Goal: Information Seeking & Learning: Learn about a topic

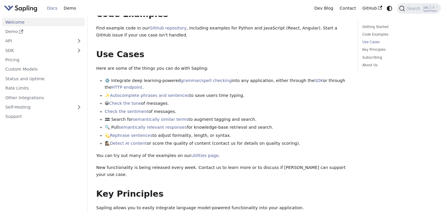
scroll to position [197, 0]
click at [64, 39] on link "API" at bounding box center [37, 41] width 71 height 8
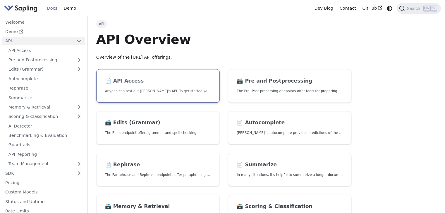
click at [172, 79] on h2 "📄️ API Access" at bounding box center [158, 81] width 106 height 6
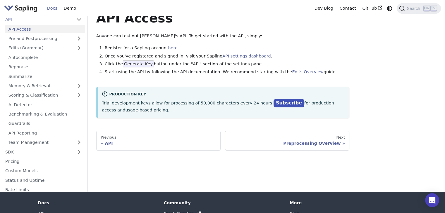
scroll to position [22, 0]
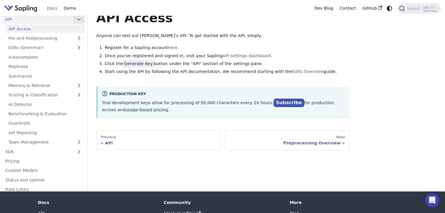
click at [77, 19] on button "Collapse sidebar category 'API'" at bounding box center [79, 19] width 12 height 8
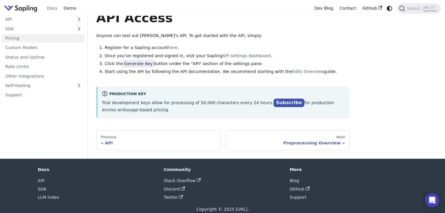
click at [61, 42] on link "Pricing" at bounding box center [43, 38] width 83 height 8
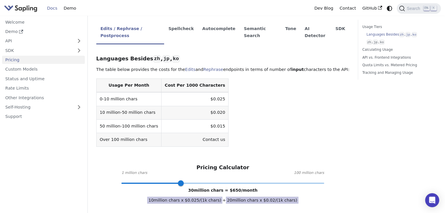
scroll to position [145, 0]
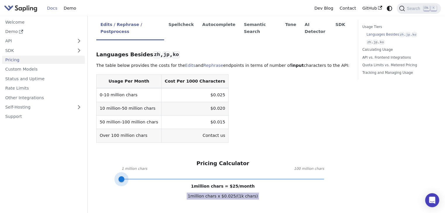
drag, startPoint x: 181, startPoint y: 159, endPoint x: 114, endPoint y: 162, distance: 66.7
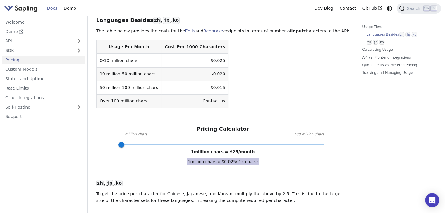
scroll to position [181, 0]
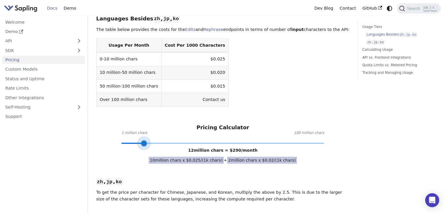
drag, startPoint x: 122, startPoint y: 123, endPoint x: 144, endPoint y: 122, distance: 22.5
click at [144, 141] on span at bounding box center [144, 144] width 6 height 6
click at [142, 141] on span at bounding box center [142, 144] width 6 height 6
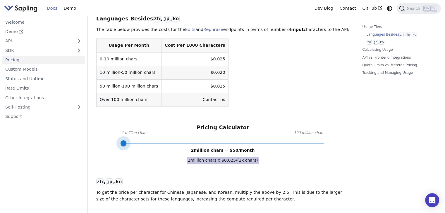
type input "1"
drag, startPoint x: 142, startPoint y: 123, endPoint x: 111, endPoint y: 128, distance: 31.1
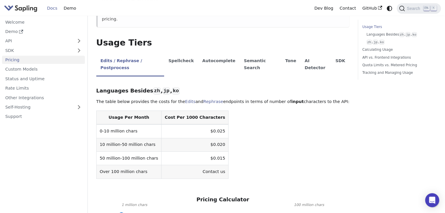
scroll to position [108, 0]
click at [178, 54] on li "Spellcheck" at bounding box center [181, 65] width 34 height 23
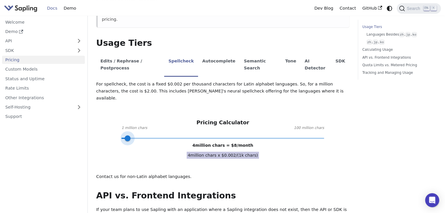
type input "1"
drag, startPoint x: 179, startPoint y: 110, endPoint x: 113, endPoint y: 109, distance: 66.4
click at [113, 120] on div "Pricing Calculator 1 million chars 100 million chars 1 million chars = $ 2 /mon…" at bounding box center [222, 129] width 253 height 19
click at [211, 54] on li "Autocomplete" at bounding box center [219, 65] width 42 height 23
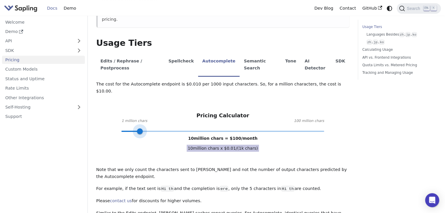
type input "1"
drag, startPoint x: 182, startPoint y: 106, endPoint x: 100, endPoint y: 106, distance: 81.9
click at [100, 106] on div "The cost for the Autocomplete endpoint is $0.010 per 1000 input characters. So,…" at bounding box center [222, 152] width 253 height 143
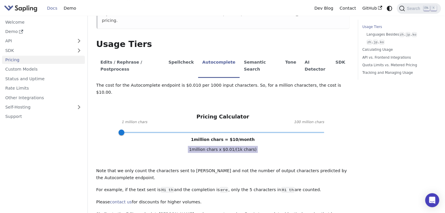
scroll to position [107, 0]
click at [177, 55] on li "Spellcheck" at bounding box center [181, 66] width 34 height 23
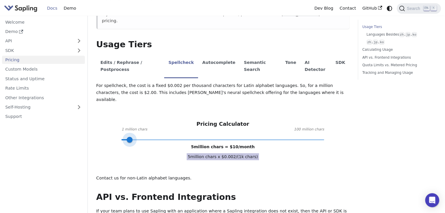
drag, startPoint x: 120, startPoint y: 112, endPoint x: 130, endPoint y: 114, distance: 9.2
click at [130, 137] on span at bounding box center [130, 140] width 6 height 6
drag, startPoint x: 129, startPoint y: 113, endPoint x: 139, endPoint y: 116, distance: 11.0
click at [139, 137] on span at bounding box center [140, 140] width 6 height 6
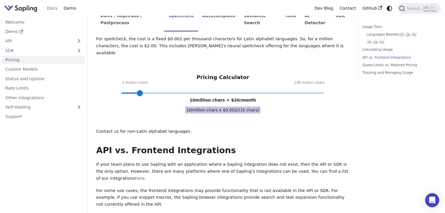
scroll to position [208, 0]
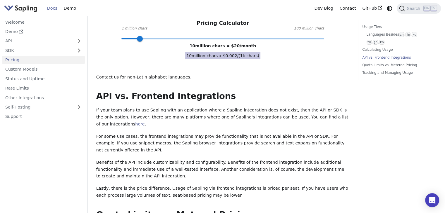
click at [144, 122] on link "here" at bounding box center [139, 124] width 9 height 5
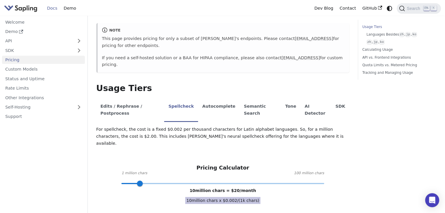
scroll to position [63, 0]
click at [216, 99] on li "Autocomplete" at bounding box center [219, 110] width 42 height 23
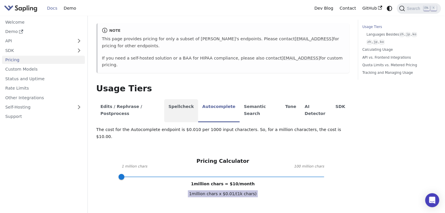
click at [181, 99] on li "Spellcheck" at bounding box center [181, 110] width 34 height 23
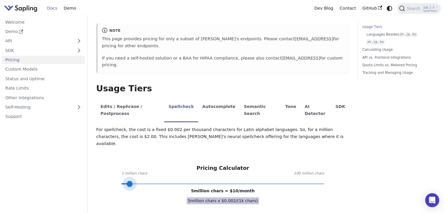
type input "1"
drag, startPoint x: 139, startPoint y: 155, endPoint x: 97, endPoint y: 154, distance: 41.5
click at [97, 165] on div "Pricing Calculator 1 million chars 100 million chars 1 million chars = $ 2 /mon…" at bounding box center [222, 174] width 253 height 19
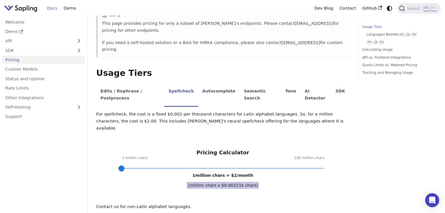
scroll to position [79, 0]
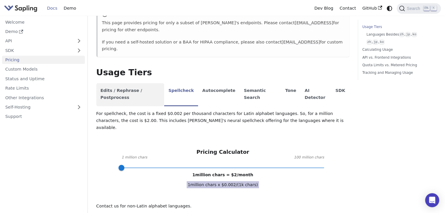
click at [147, 83] on li "Edits / Rephrase / Postprocess" at bounding box center [130, 94] width 68 height 23
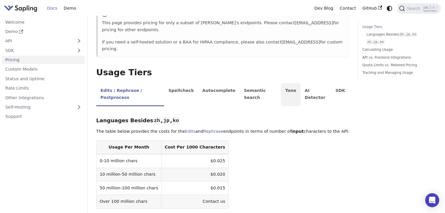
click at [281, 83] on li "Tone" at bounding box center [291, 94] width 20 height 23
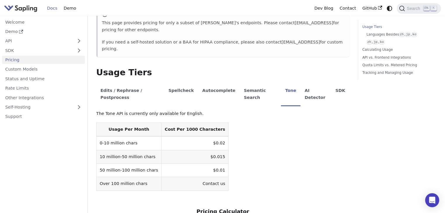
click at [239, 131] on table "Usage Per Month Cost Per 1000 Characters 0-10 million chars $0.02 10 million-50…" at bounding box center [222, 157] width 253 height 68
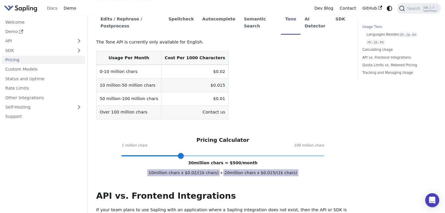
scroll to position [150, 0]
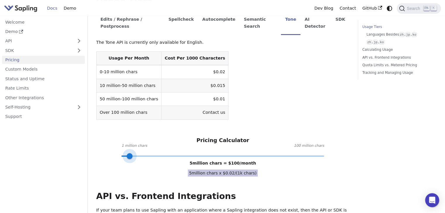
type input "1"
drag, startPoint x: 181, startPoint y: 134, endPoint x: 101, endPoint y: 121, distance: 81.5
click at [101, 137] on div "Pricing Calculator 1 million chars 100 million chars 1 million chars = $ 20 /mo…" at bounding box center [222, 146] width 253 height 19
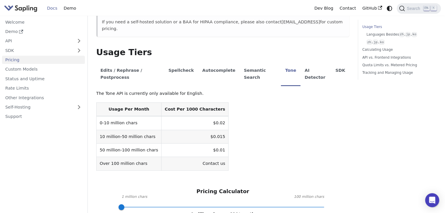
scroll to position [93, 0]
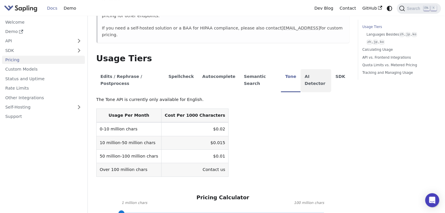
click at [309, 69] on li "AI Detector" at bounding box center [315, 80] width 31 height 23
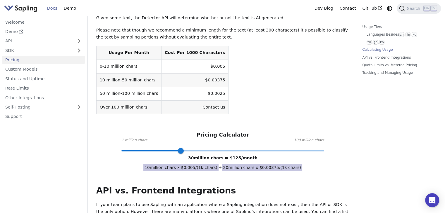
scroll to position [187, 0]
type input "1"
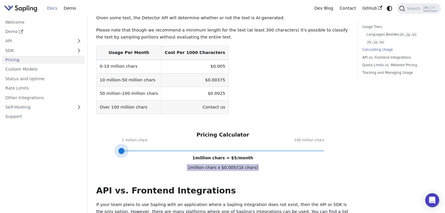
drag, startPoint x: 180, startPoint y: 131, endPoint x: 113, endPoint y: 135, distance: 67.4
click at [113, 135] on div "API Pricing Subscribe to the API here (using the email for your Sapling account…" at bounding box center [222, 165] width 253 height 642
click at [109, 146] on div "API Pricing Subscribe to the API here (using the email for your Sapling account…" at bounding box center [222, 165] width 253 height 642
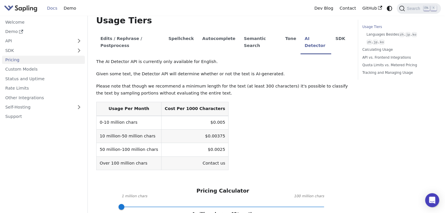
scroll to position [131, 0]
click at [197, 83] on p "Please note that though we recommend a minimum length for the text (at least 30…" at bounding box center [222, 90] width 253 height 14
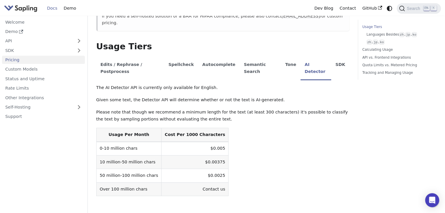
scroll to position [105, 0]
click at [331, 58] on li "SDK" at bounding box center [340, 69] width 18 height 23
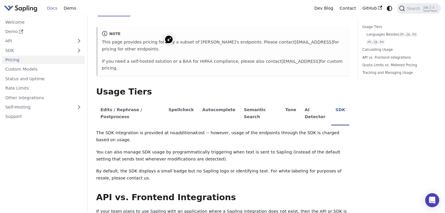
scroll to position [0, 0]
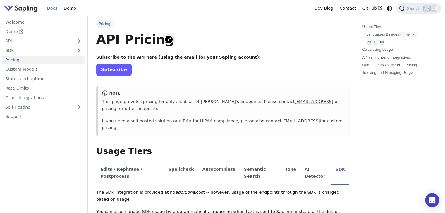
click at [102, 69] on link "Subscribe" at bounding box center [113, 70] width 35 height 12
click at [46, 61] on link "Pricing" at bounding box center [43, 60] width 83 height 8
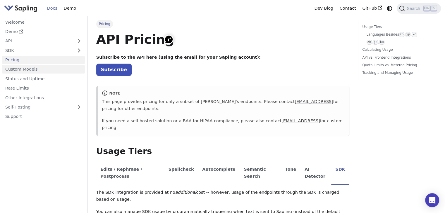
click at [48, 70] on link "Custom Models" at bounding box center [43, 69] width 83 height 8
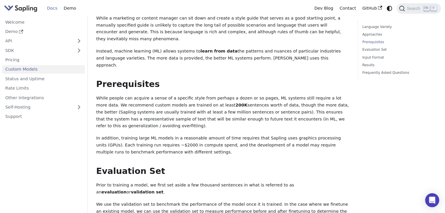
scroll to position [270, 0]
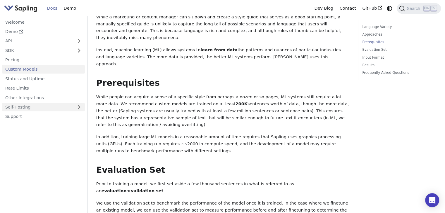
click at [43, 104] on link "Self-Hosting" at bounding box center [43, 107] width 83 height 8
click at [36, 46] on ul "Welcome Demo API API Access Pre and Postprocessing Edits (Grammar) Autocomplete…" at bounding box center [43, 69] width 83 height 103
click at [62, 37] on link "API" at bounding box center [37, 41] width 71 height 8
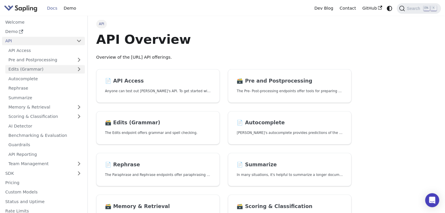
click at [62, 72] on link "Edits (Grammar)" at bounding box center [45, 69] width 80 height 8
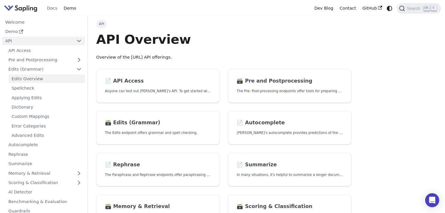
click at [58, 80] on link "Edits Overview" at bounding box center [46, 79] width 76 height 8
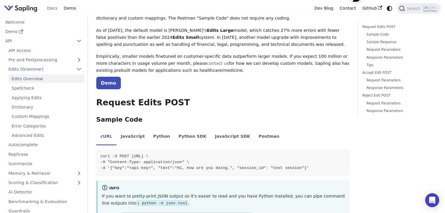
scroll to position [46, 0]
click at [220, 138] on li "JavaScript SDK" at bounding box center [233, 137] width 44 height 16
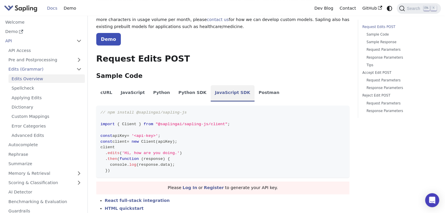
scroll to position [93, 0]
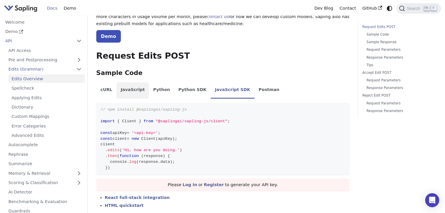
click at [125, 89] on li "JavaScript" at bounding box center [132, 90] width 32 height 16
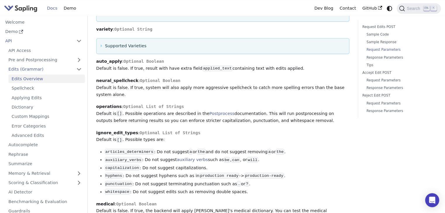
scroll to position [659, 0]
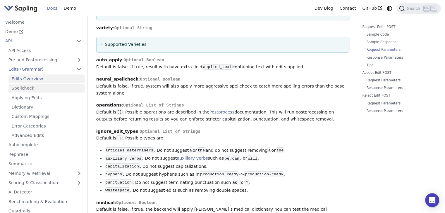
click at [62, 90] on link "Spellcheck" at bounding box center [46, 88] width 76 height 8
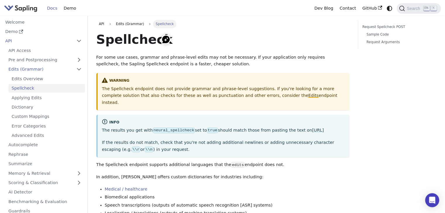
click at [308, 96] on link "Edits" at bounding box center [313, 95] width 10 height 5
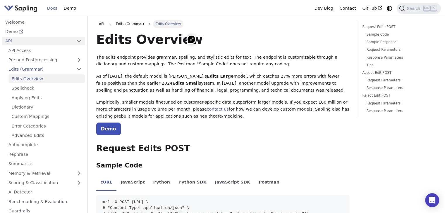
click at [9, 41] on link "API" at bounding box center [37, 41] width 71 height 8
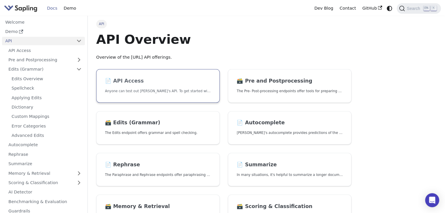
click at [113, 94] on link "📄️ API Access Anyone can test out [PERSON_NAME]'s API. To get started with the …" at bounding box center [157, 86] width 123 height 34
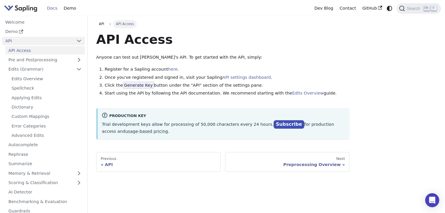
click at [25, 41] on link "API" at bounding box center [37, 41] width 71 height 8
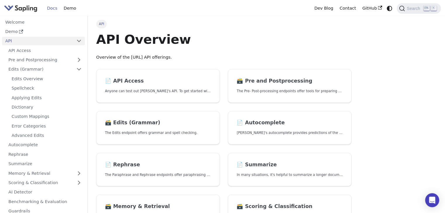
click at [25, 43] on link "API" at bounding box center [37, 41] width 71 height 8
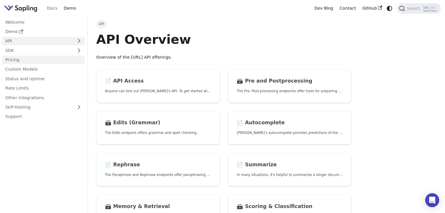
click at [22, 64] on link "Pricing" at bounding box center [43, 60] width 83 height 8
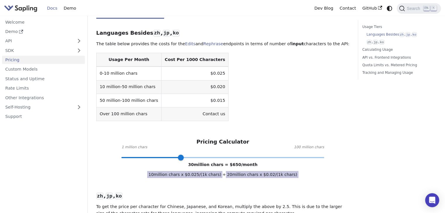
scroll to position [170, 0]
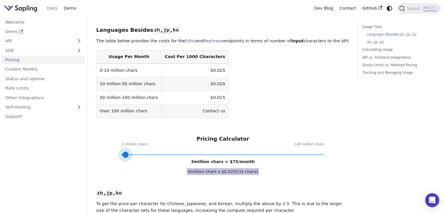
type input "1"
drag, startPoint x: 181, startPoint y: 134, endPoint x: 98, endPoint y: 129, distance: 82.9
click at [98, 136] on div "Pricing Calculator 1 million chars 100 million chars 1 million chars = $ 25 /mo…" at bounding box center [222, 145] width 253 height 19
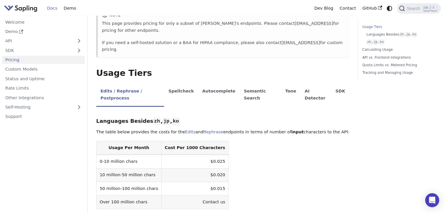
scroll to position [48, 0]
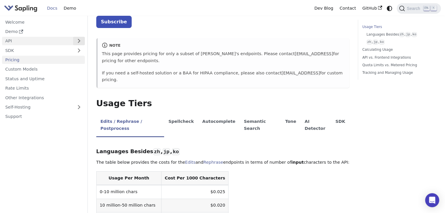
click at [77, 43] on button "Expand sidebar category 'API'" at bounding box center [79, 41] width 12 height 8
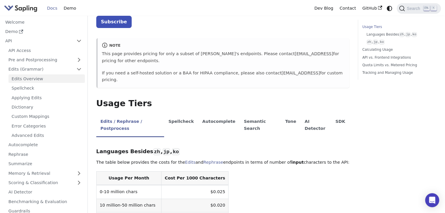
click at [67, 83] on link "Edits Overview" at bounding box center [46, 79] width 76 height 8
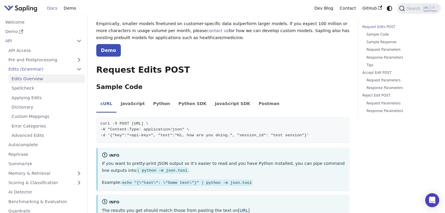
scroll to position [123, 0]
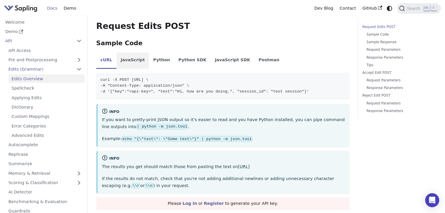
click at [127, 61] on li "JavaScript" at bounding box center [132, 61] width 32 height 16
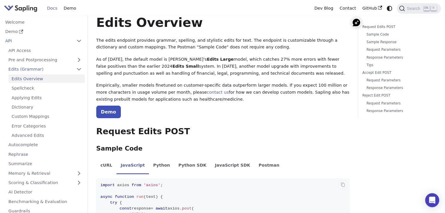
scroll to position [0, 0]
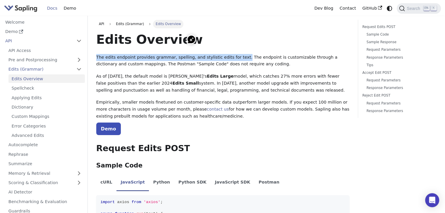
drag, startPoint x: 96, startPoint y: 55, endPoint x: 232, endPoint y: 54, distance: 136.0
click at [232, 54] on p "The edits endpoint provides grammar, spelling, and stylistic edits for text. Th…" at bounding box center [222, 61] width 253 height 14
copy p "The edits endpoint provides grammar, spelling, and stylistic edits for text."
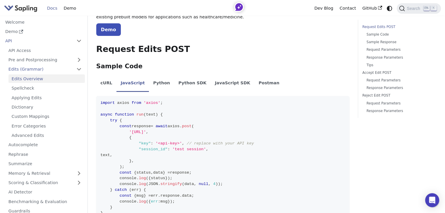
scroll to position [99, 0]
click at [211, 85] on li "JavaScript SDK" at bounding box center [233, 84] width 44 height 16
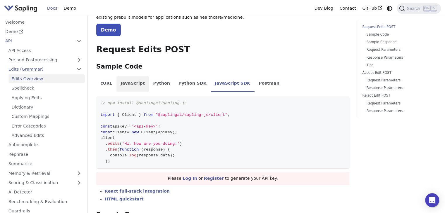
click at [129, 85] on li "JavaScript" at bounding box center [132, 84] width 32 height 16
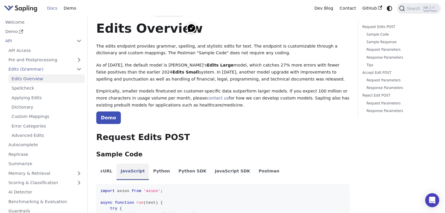
scroll to position [105, 0]
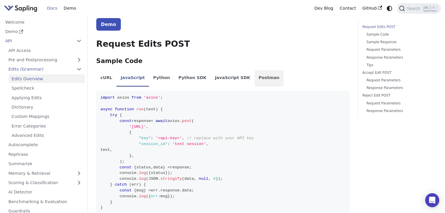
click at [254, 81] on li "Postman" at bounding box center [268, 78] width 29 height 16
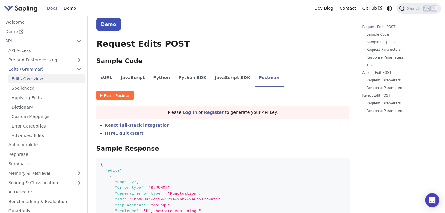
click at [118, 98] on img at bounding box center [114, 95] width 37 height 9
click at [126, 81] on li "JavaScript" at bounding box center [132, 78] width 32 height 16
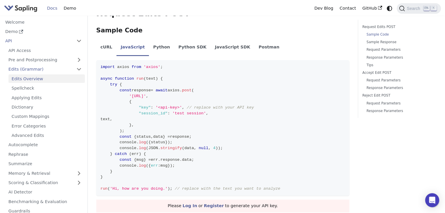
scroll to position [0, 0]
